Goal: Check status: Check status

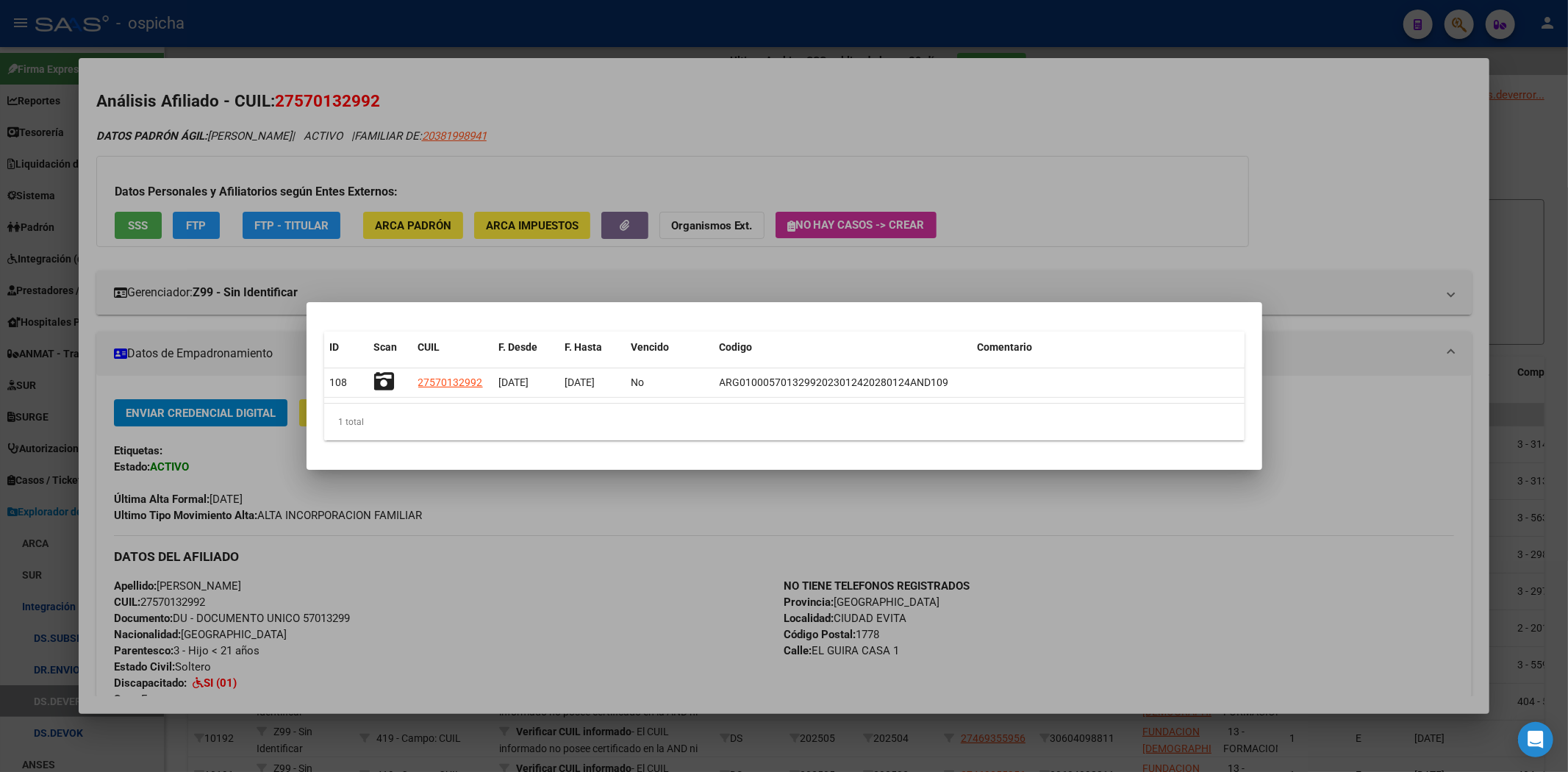
drag, startPoint x: 1391, startPoint y: 93, endPoint x: 1438, endPoint y: 55, distance: 60.4
click at [1401, 81] on div at bounding box center [784, 386] width 1568 height 772
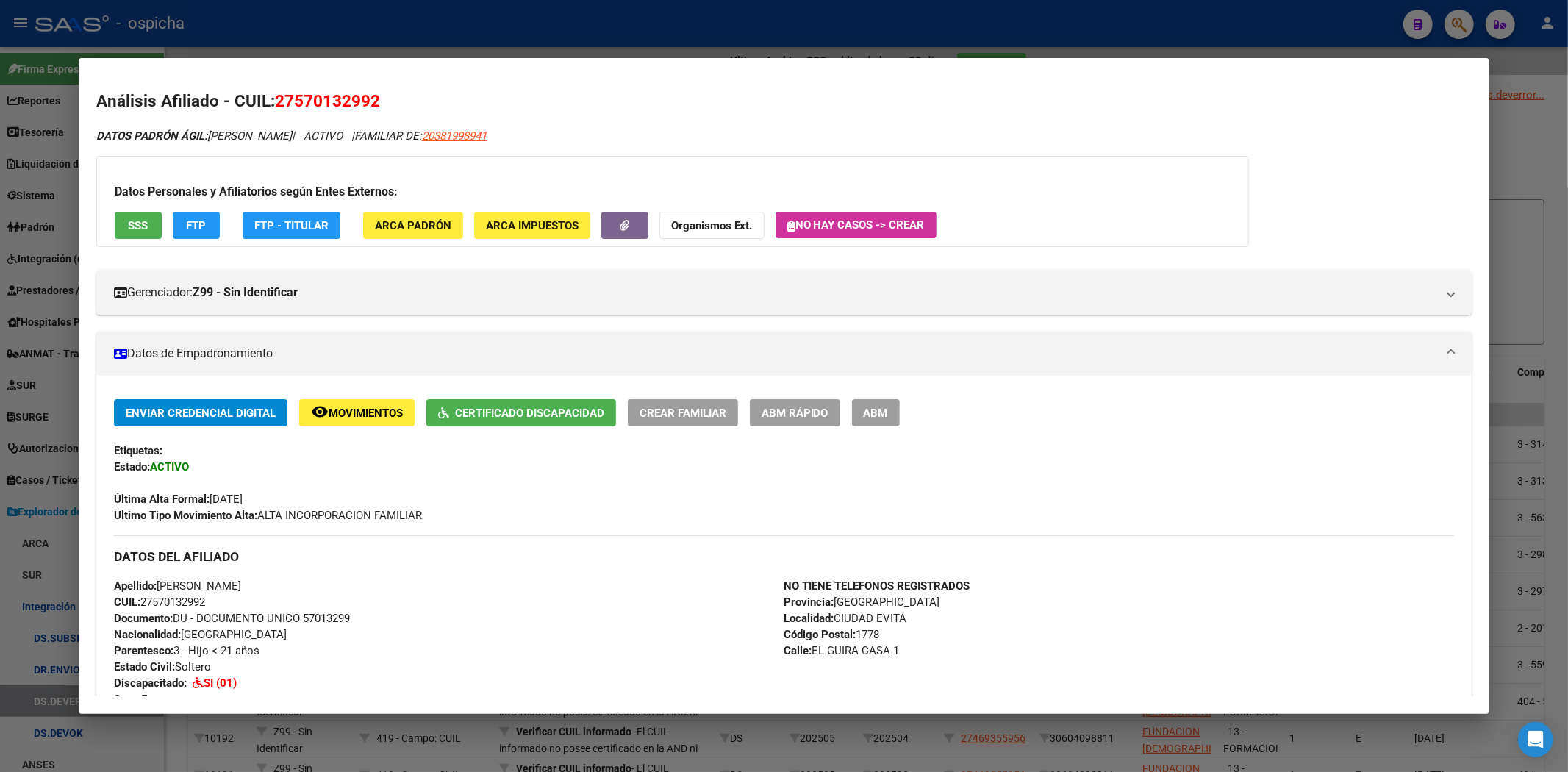
click at [1459, 30] on div at bounding box center [784, 386] width 1568 height 772
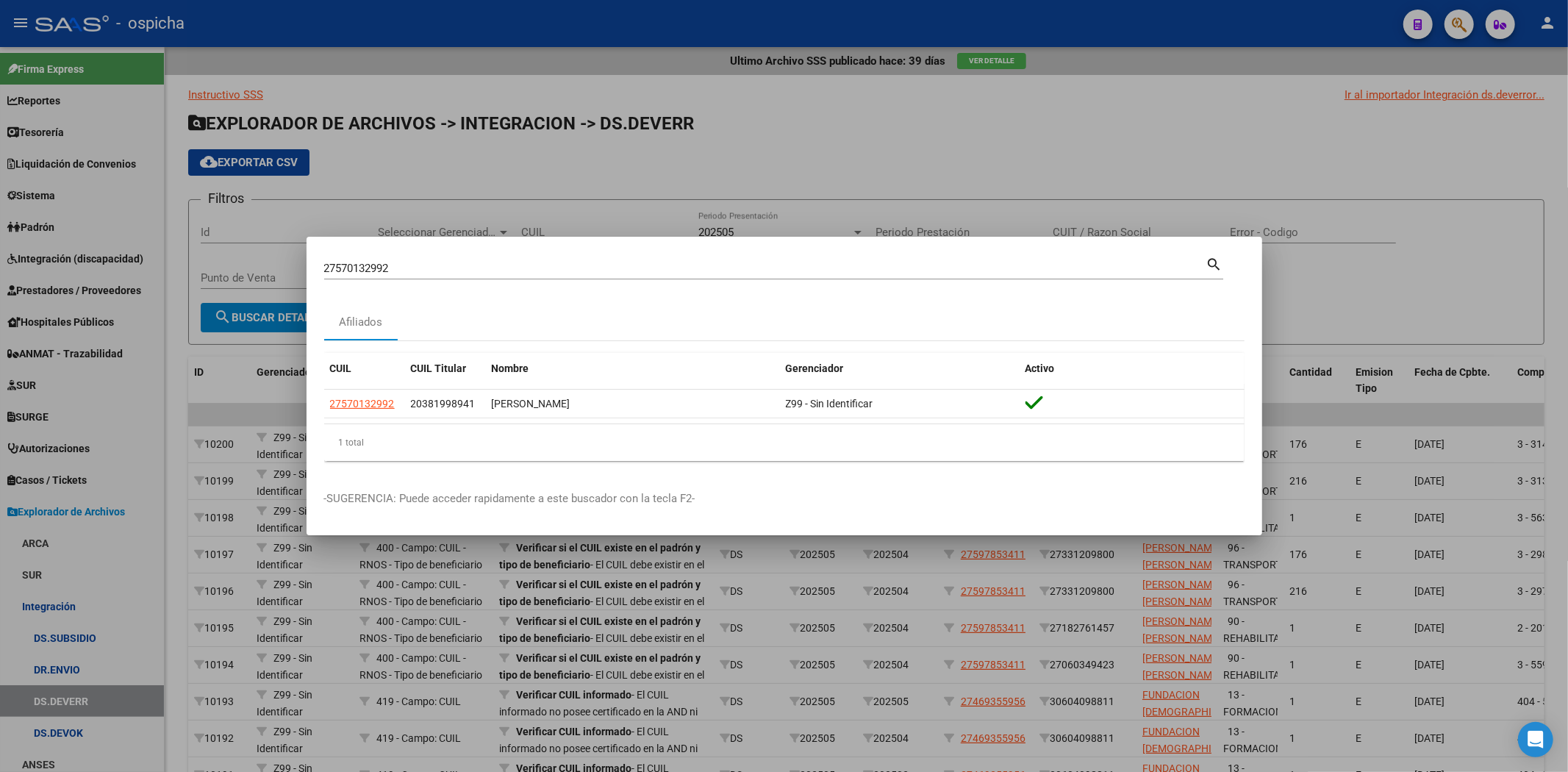
click at [1463, 25] on div at bounding box center [784, 386] width 1568 height 772
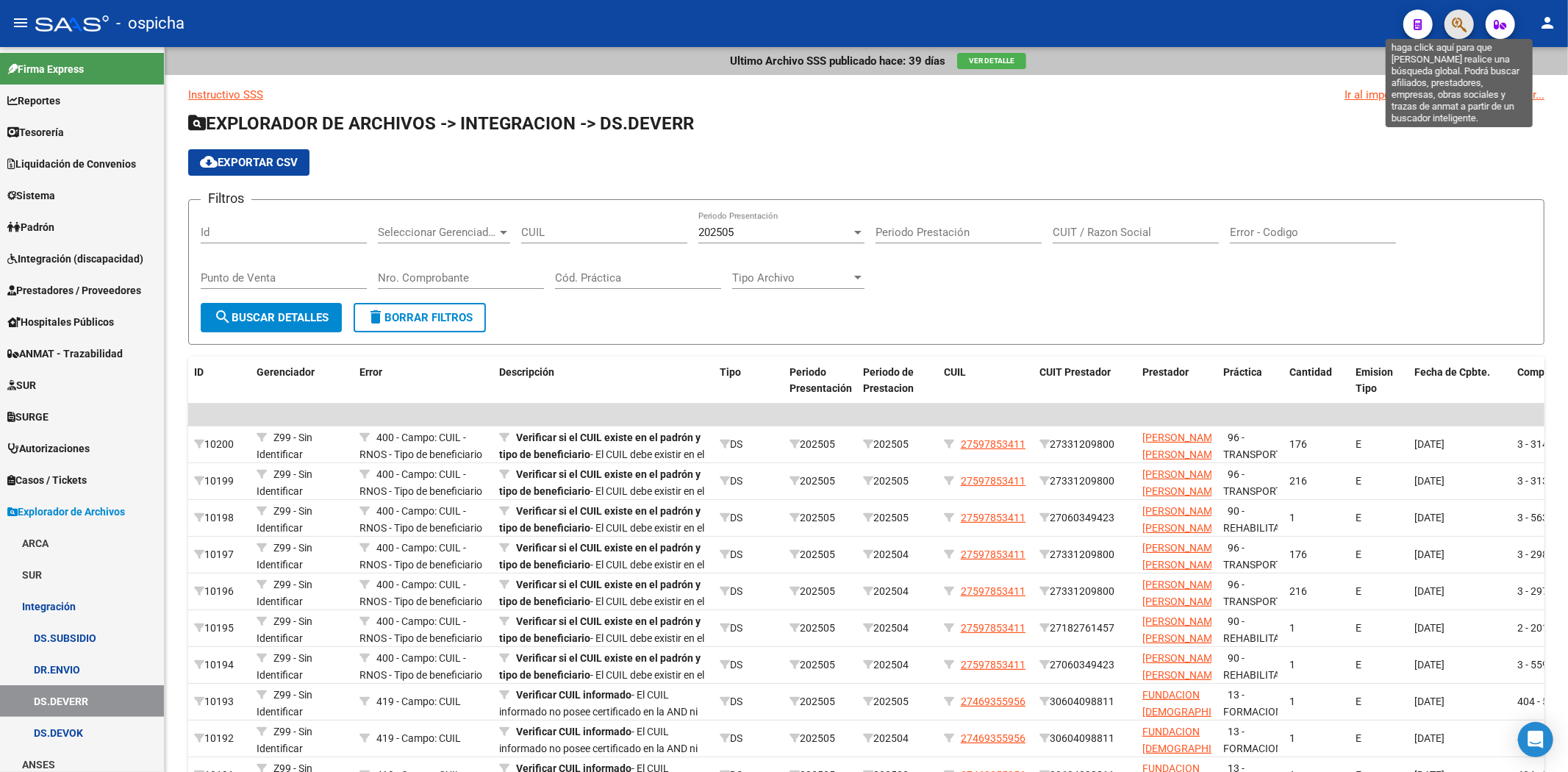
click at [1460, 26] on icon "button" at bounding box center [1459, 25] width 15 height 17
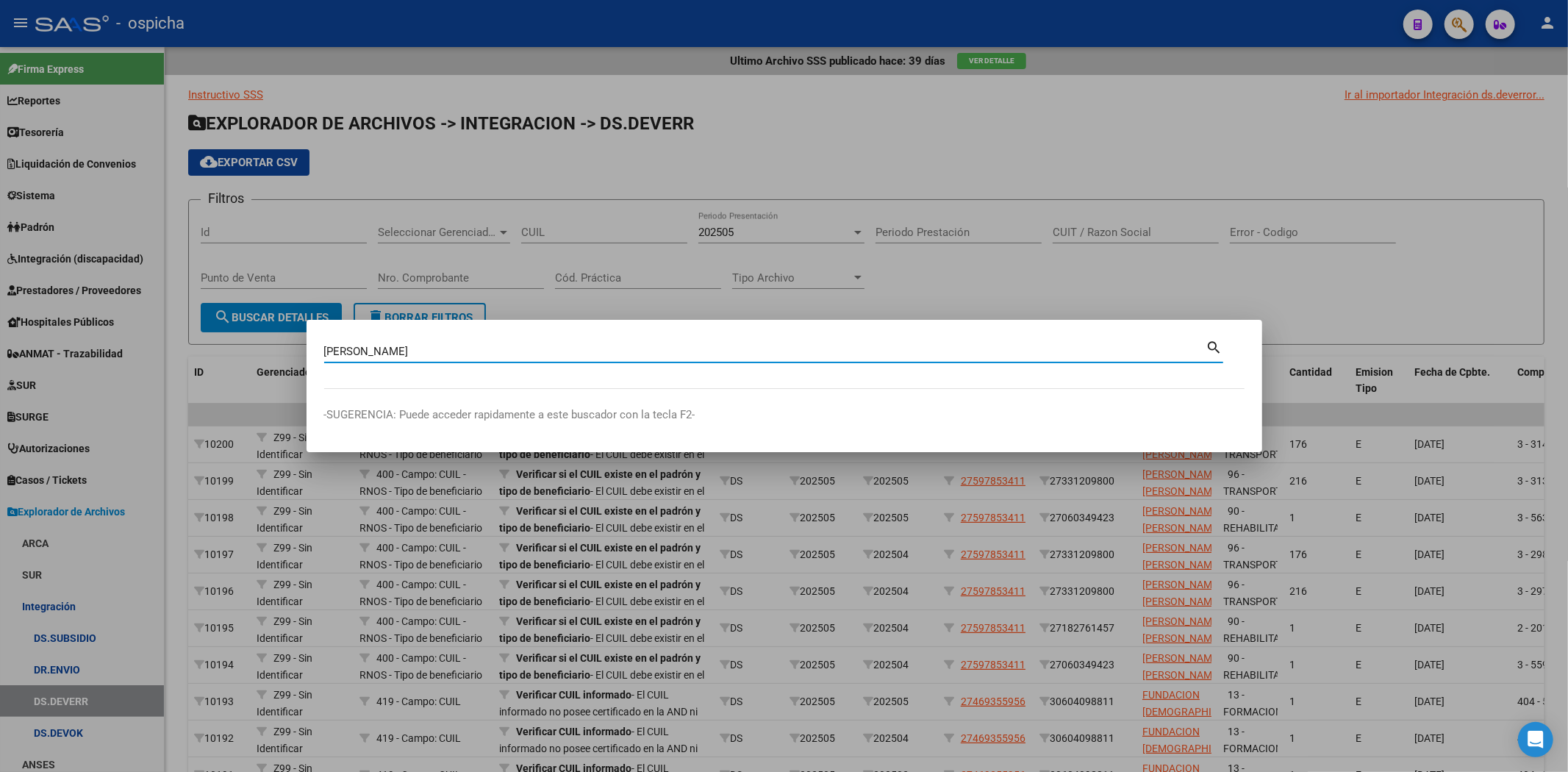
type input "[PERSON_NAME]"
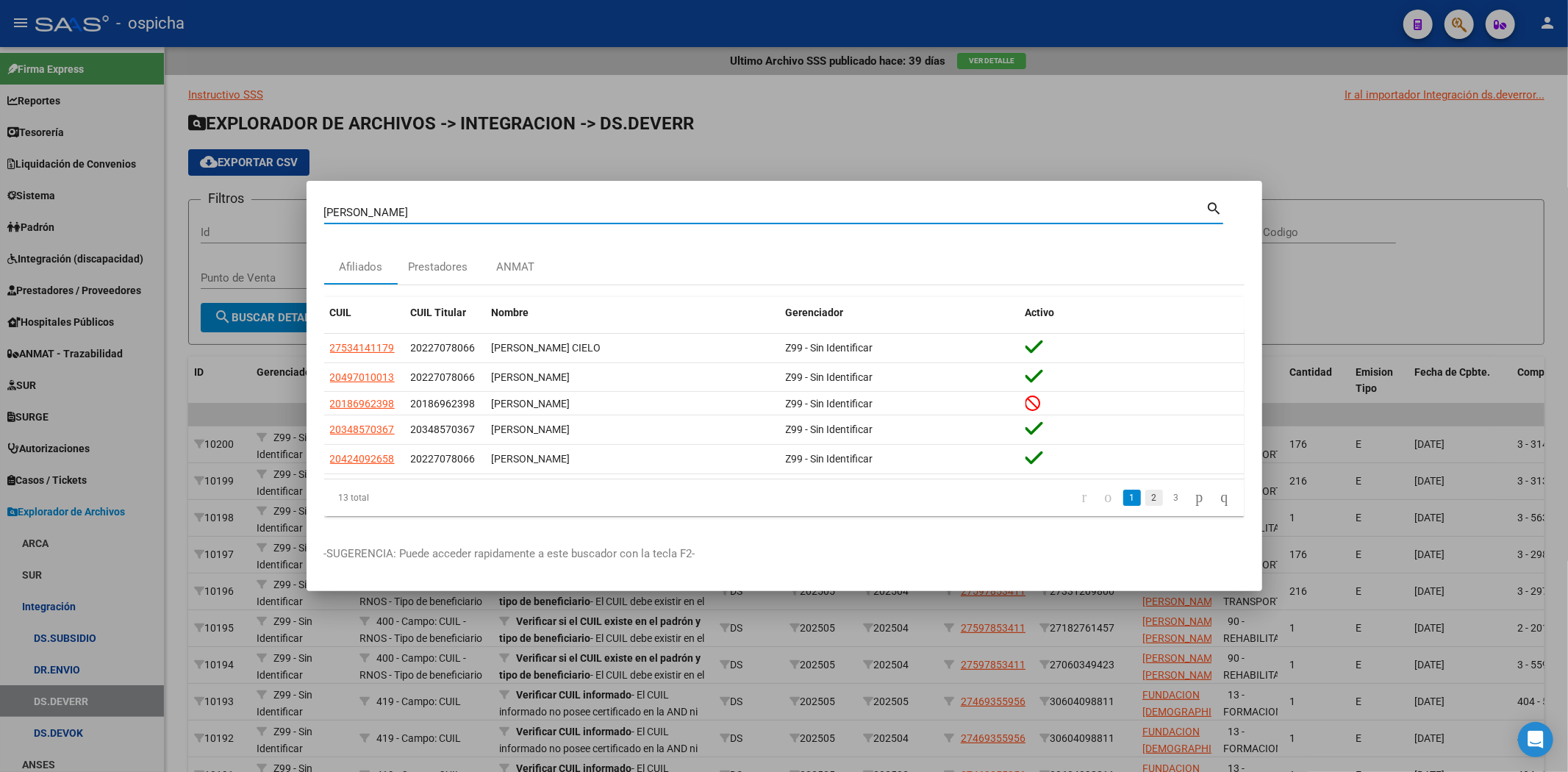
click at [1145, 501] on link "2" at bounding box center [1154, 498] width 18 height 16
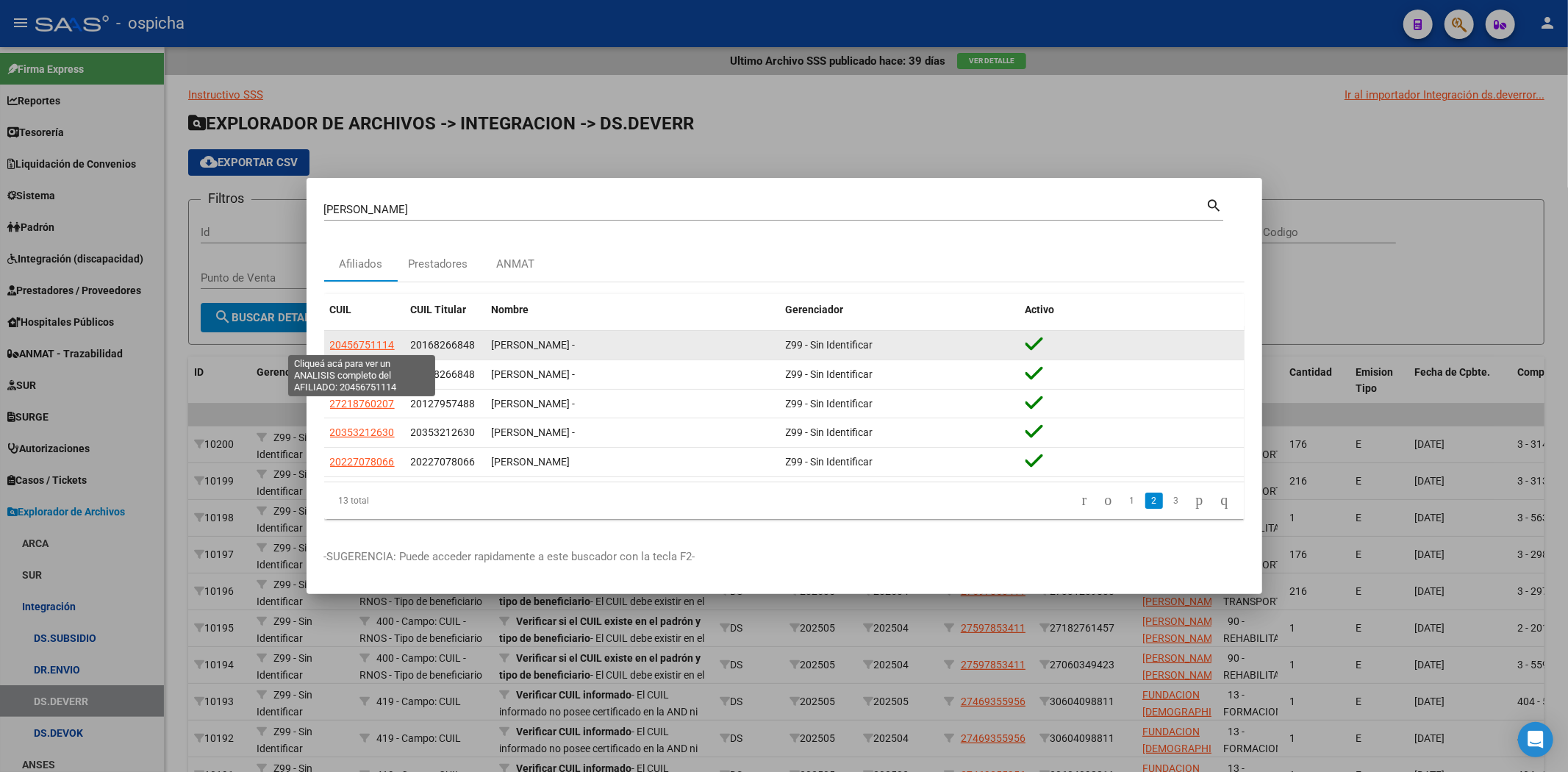
click at [356, 339] on span "20456751114" at bounding box center [362, 344] width 64 height 12
type textarea "20456751114"
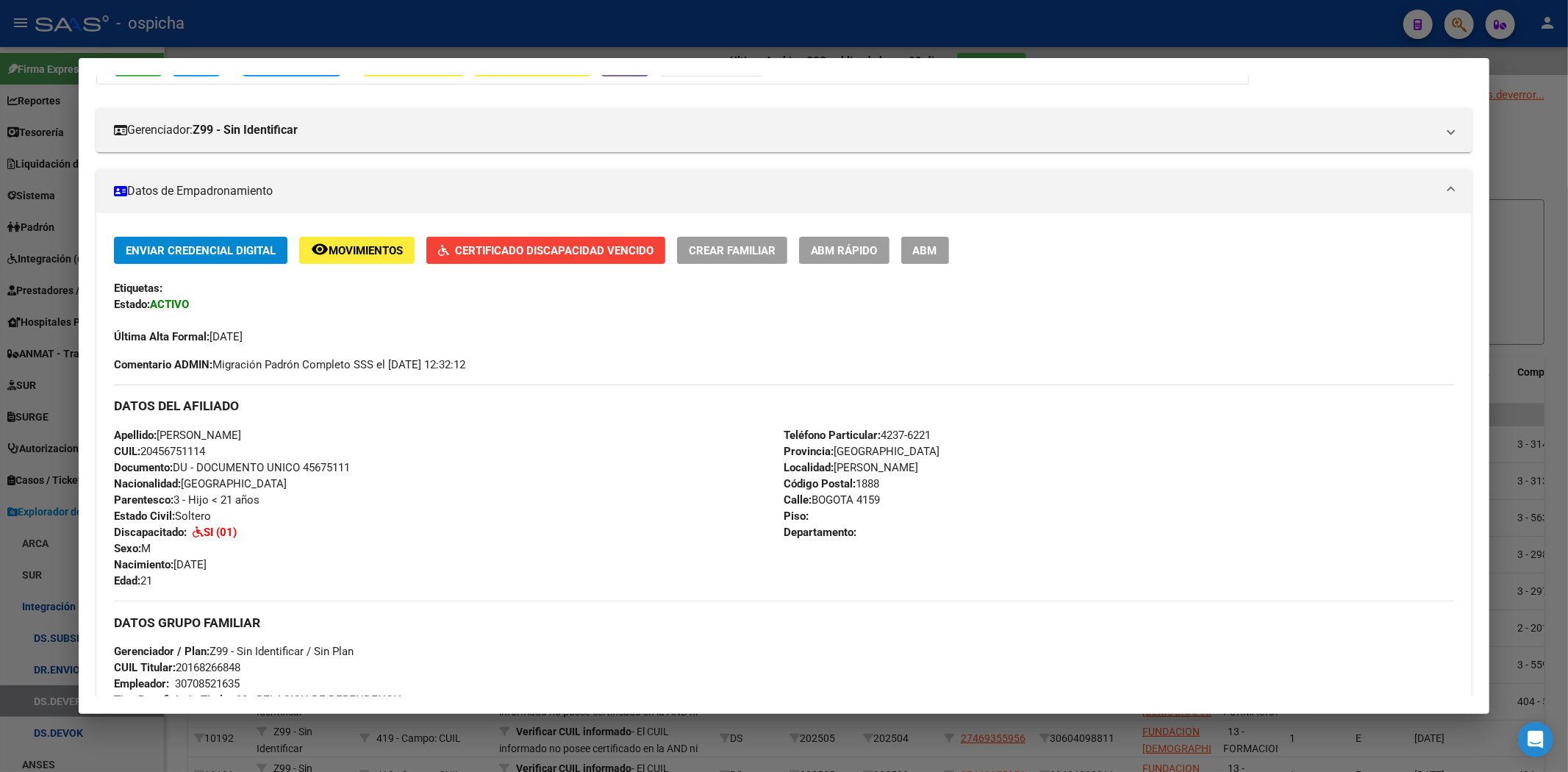
scroll to position [164, 0]
click at [179, 453] on span "CUIL: 20456751114" at bounding box center [160, 450] width 91 height 13
copy span "20456751114"
drag, startPoint x: 67, startPoint y: 375, endPoint x: 46, endPoint y: 378, distance: 21.2
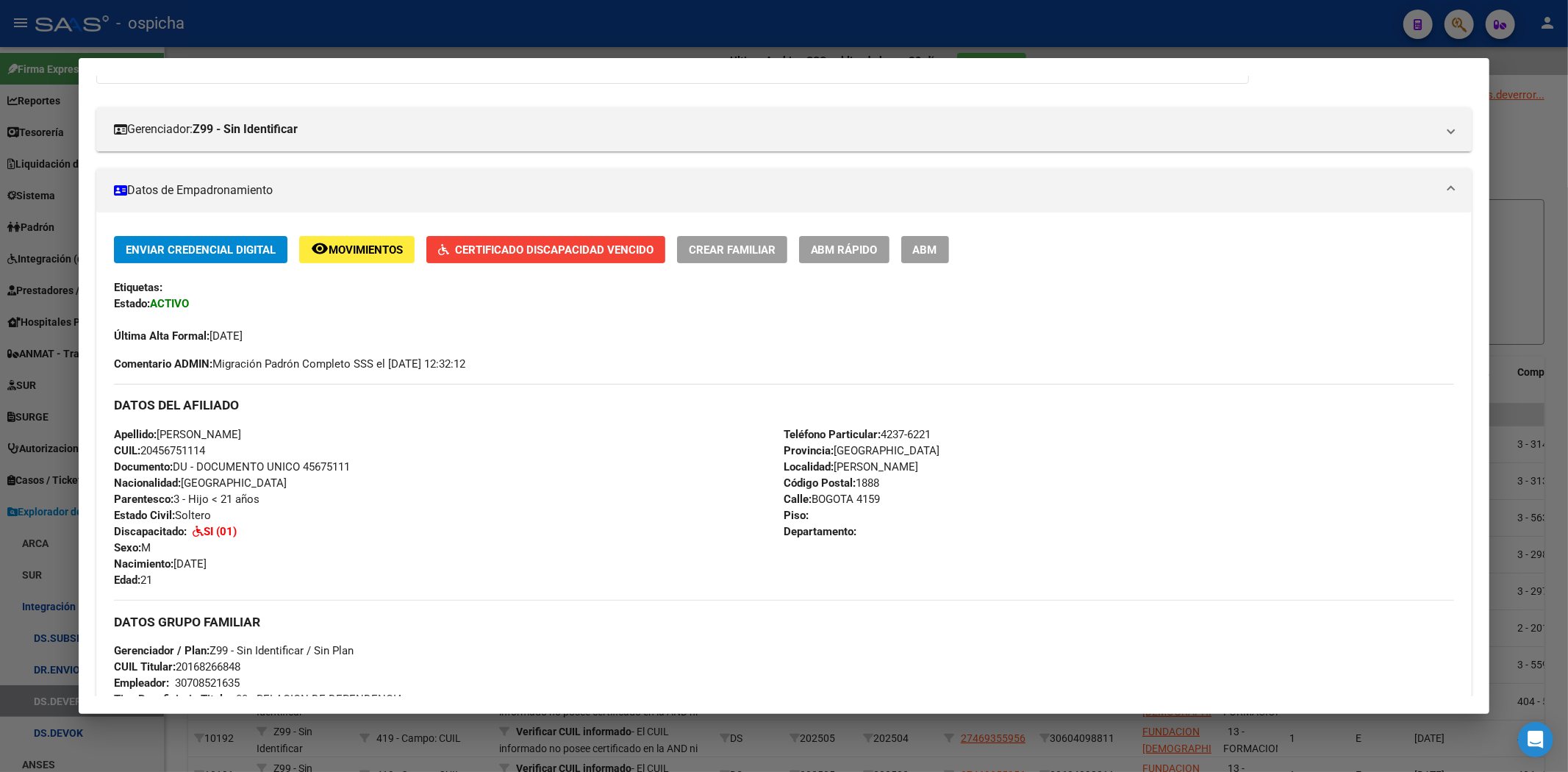
click at [52, 377] on div at bounding box center [784, 386] width 1568 height 772
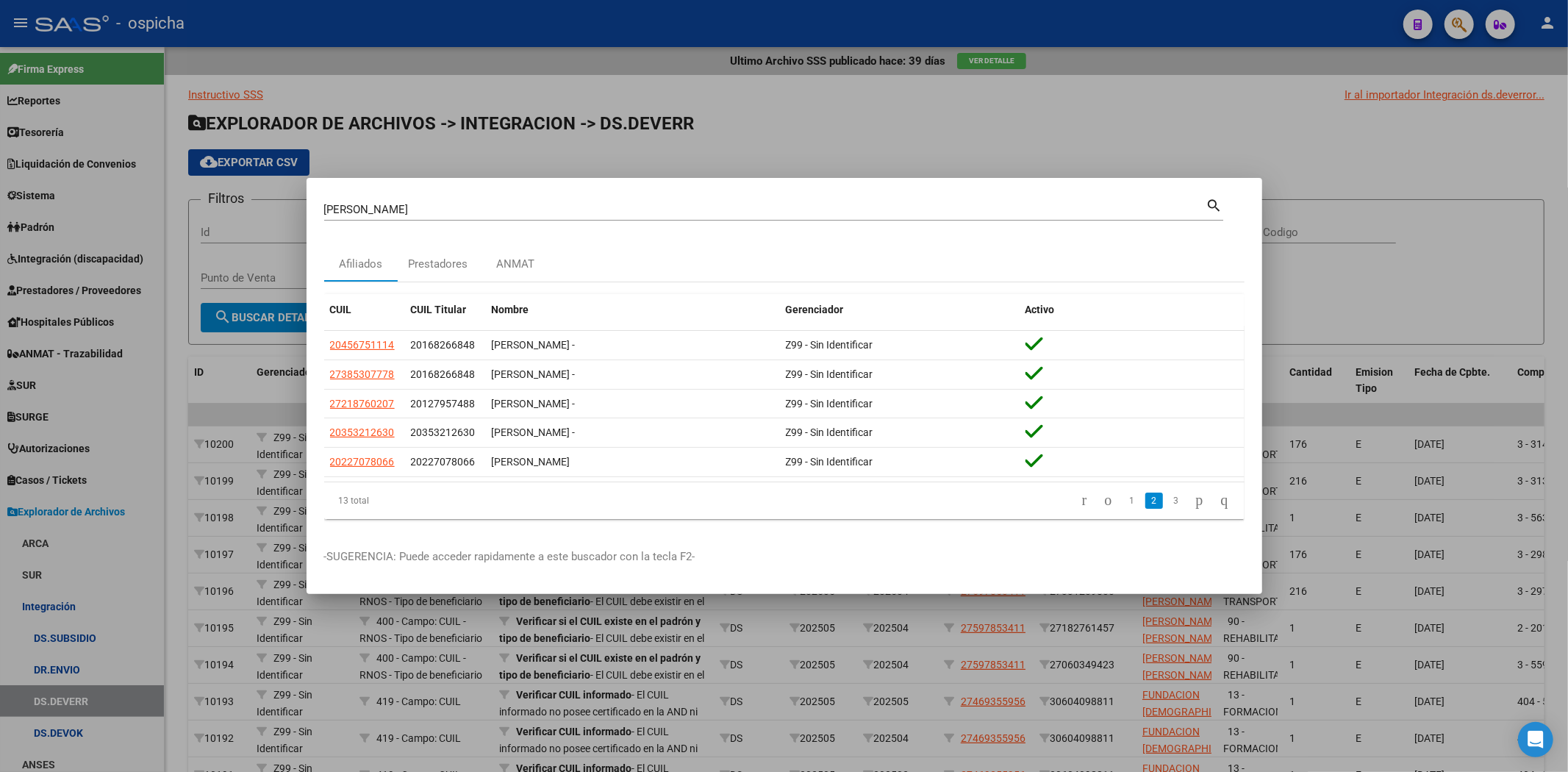
click at [111, 488] on div at bounding box center [784, 386] width 1568 height 772
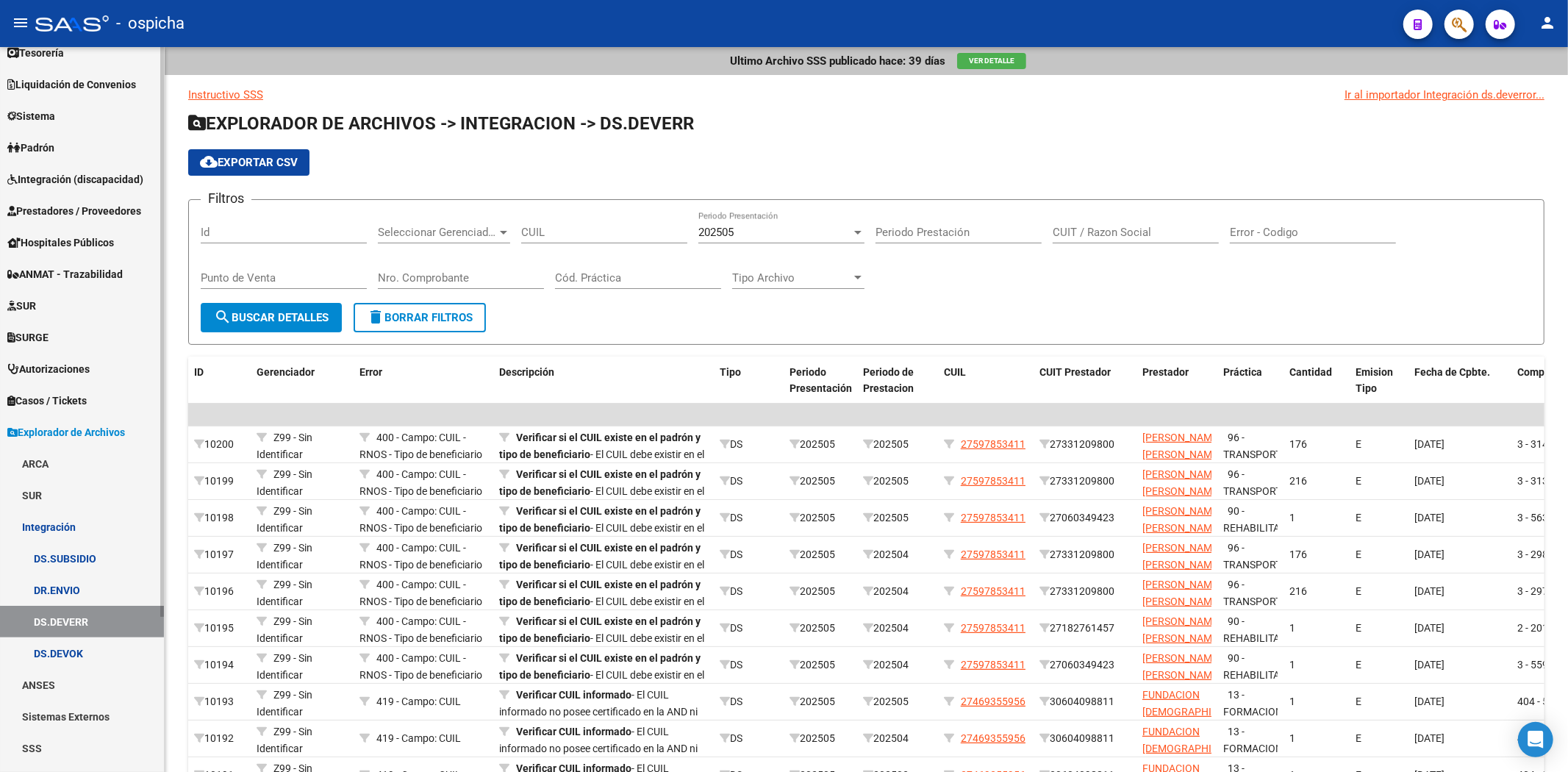
scroll to position [0, 0]
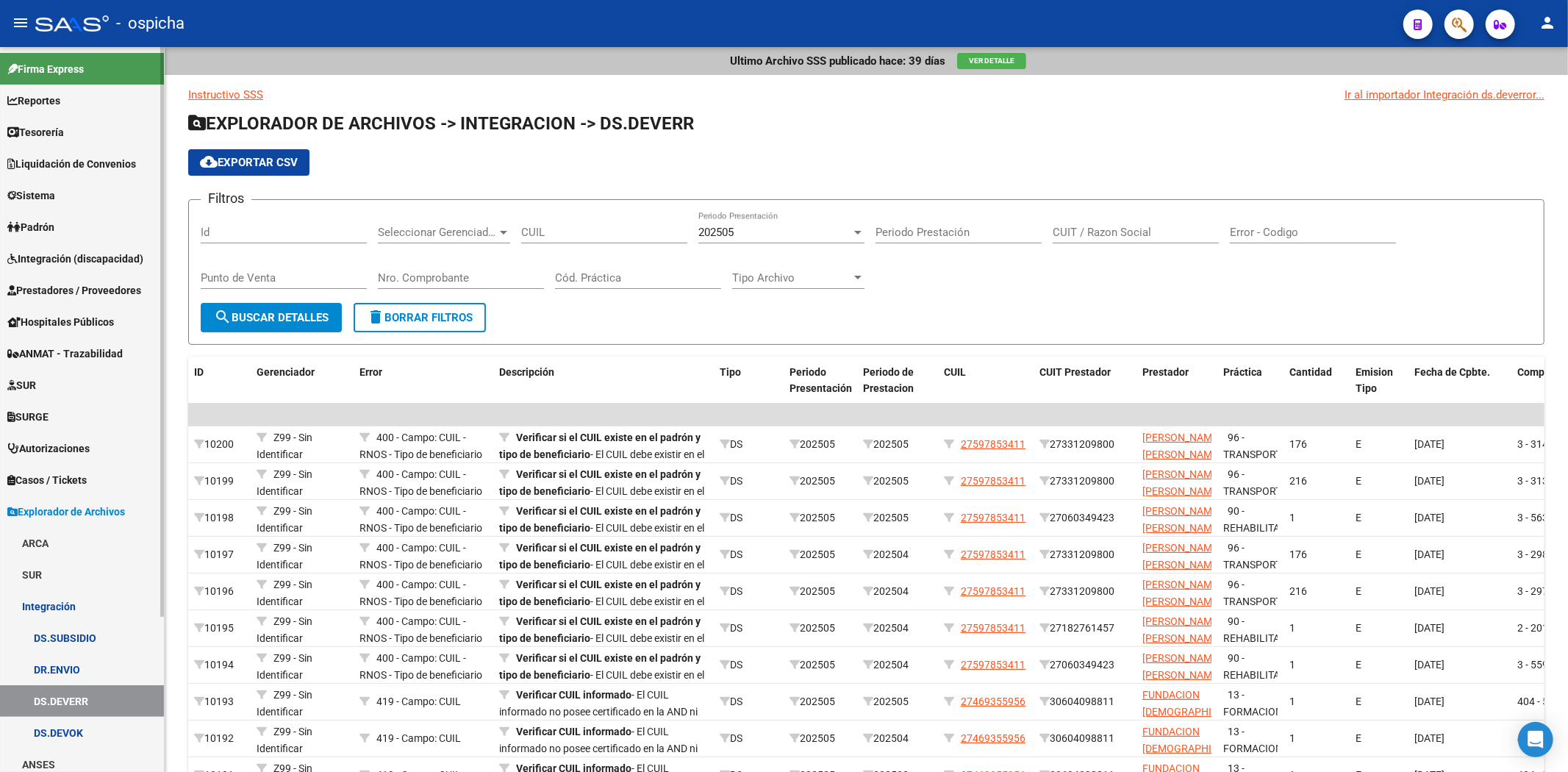
click at [85, 254] on span "Integración (discapacidad)" at bounding box center [75, 259] width 136 height 16
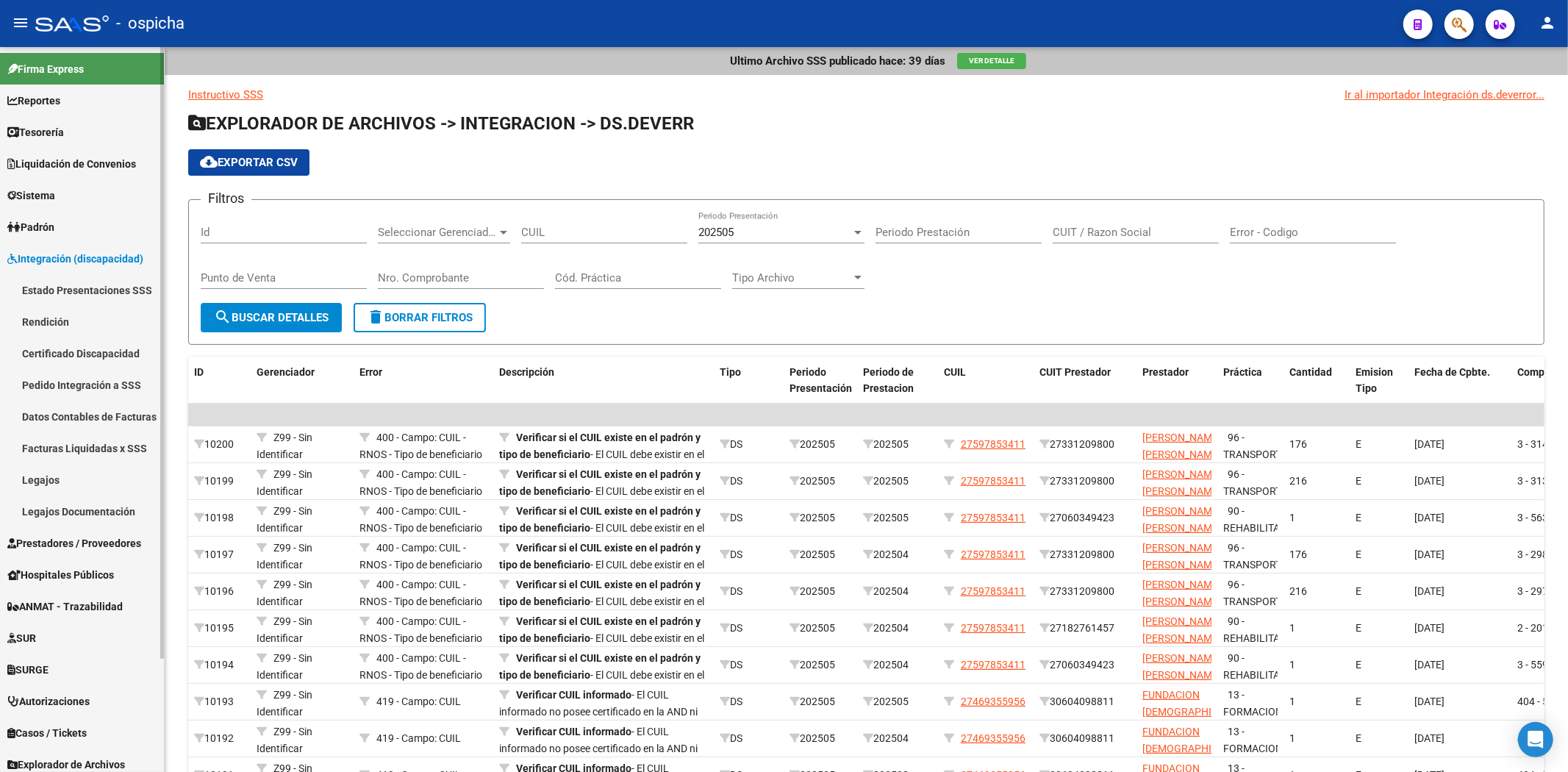
click at [59, 477] on link "Legajos" at bounding box center [82, 480] width 164 height 32
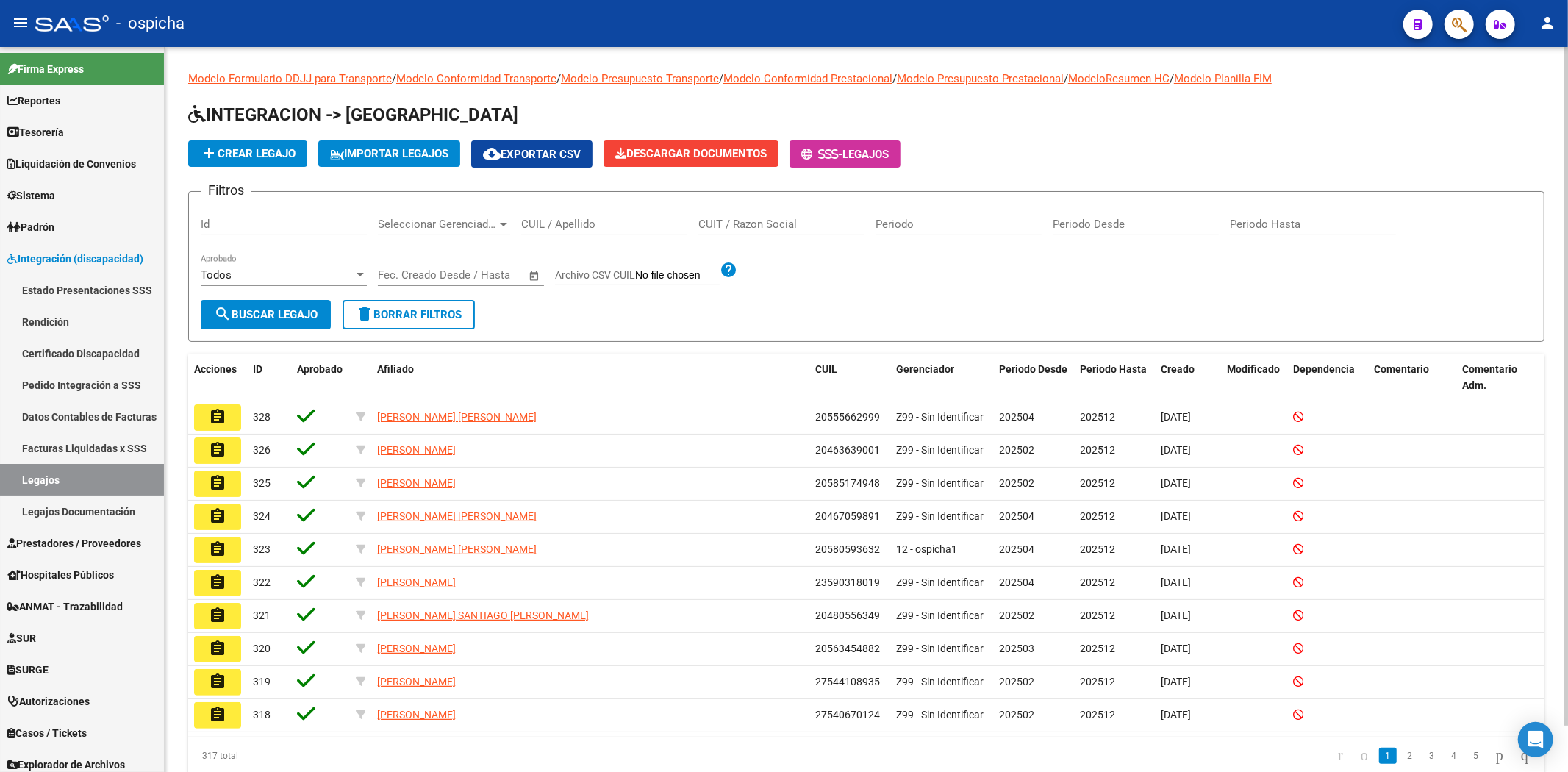
click at [553, 222] on input "CUIL / Apellido" at bounding box center [604, 224] width 166 height 13
type input "V"
paste input "20456751114"
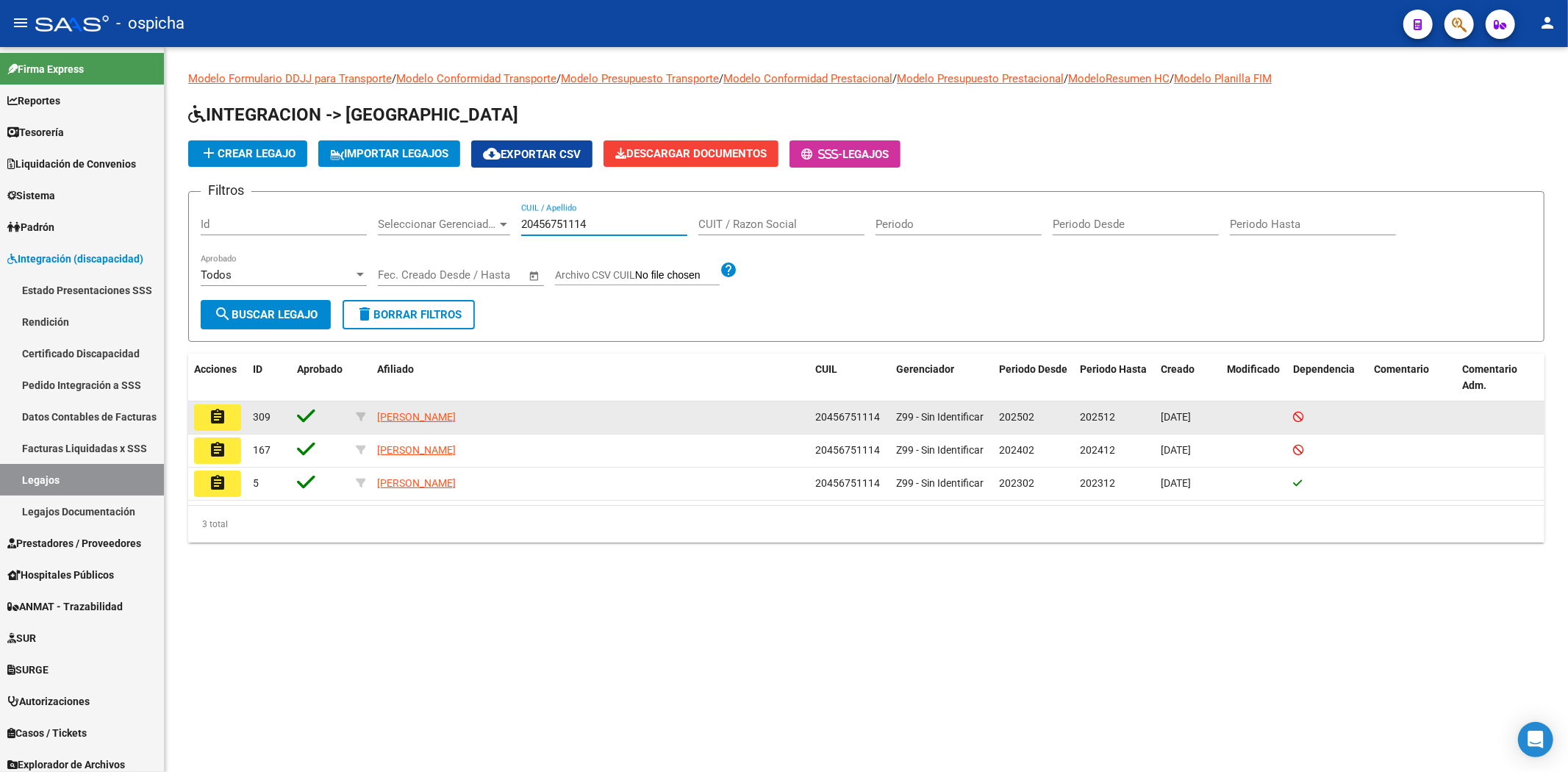
type input "20456751114"
click at [217, 416] on mat-icon "assignment" at bounding box center [217, 417] width 18 height 18
